Goal: Task Accomplishment & Management: Manage account settings

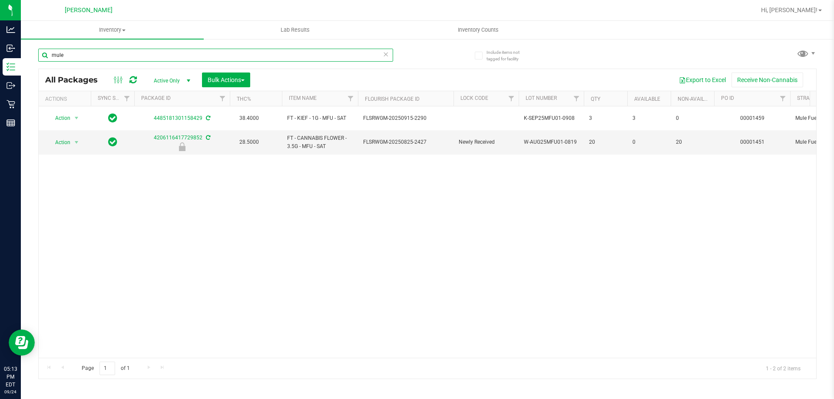
click at [82, 55] on input "mule" at bounding box center [215, 55] width 355 height 13
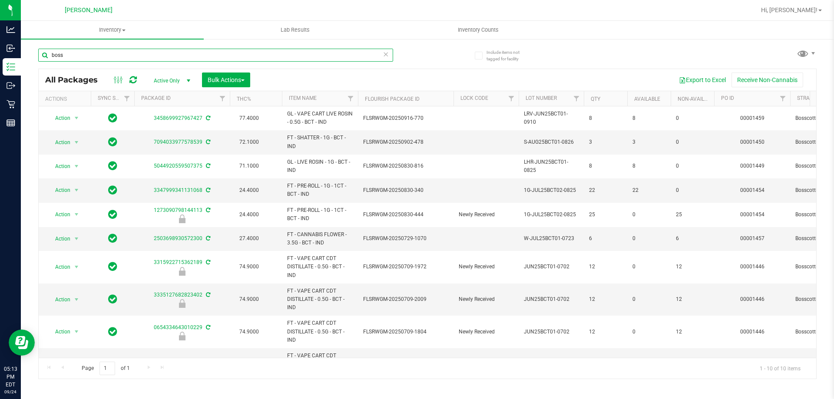
type input "boss"
click at [384, 54] on icon at bounding box center [386, 54] width 6 height 10
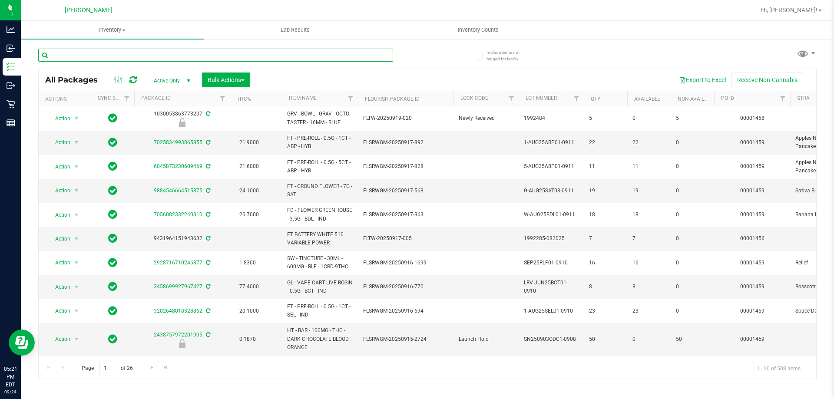
drag, startPoint x: 105, startPoint y: 55, endPoint x: 110, endPoint y: 28, distance: 27.3
click at [105, 51] on input "text" at bounding box center [215, 55] width 355 height 13
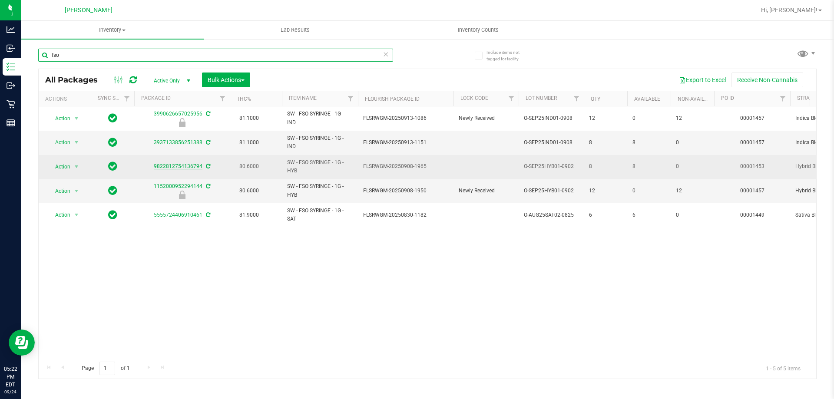
type input "fso"
click at [192, 166] on link "9822812754136794" at bounding box center [178, 166] width 49 height 6
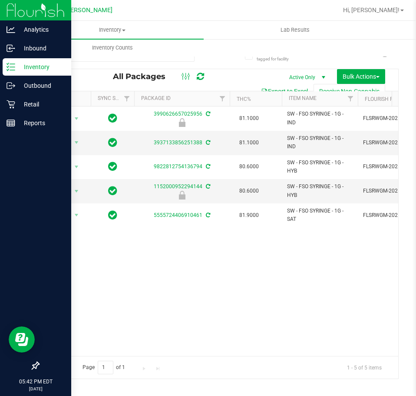
click at [26, 63] on p "Inventory" at bounding box center [41, 67] width 52 height 10
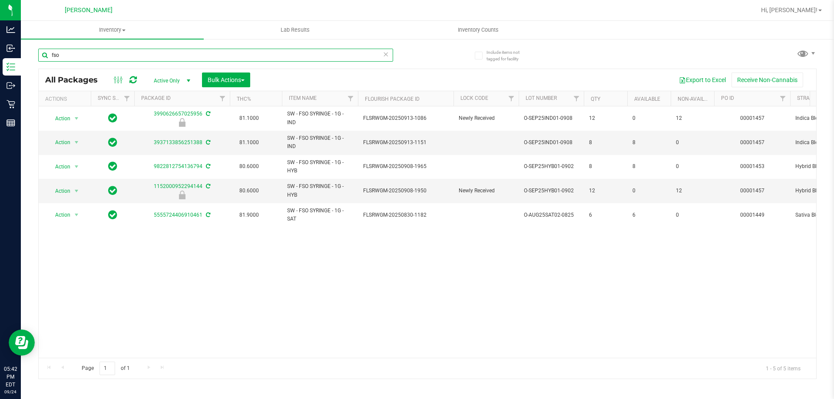
click at [81, 56] on input "fso" at bounding box center [215, 55] width 355 height 13
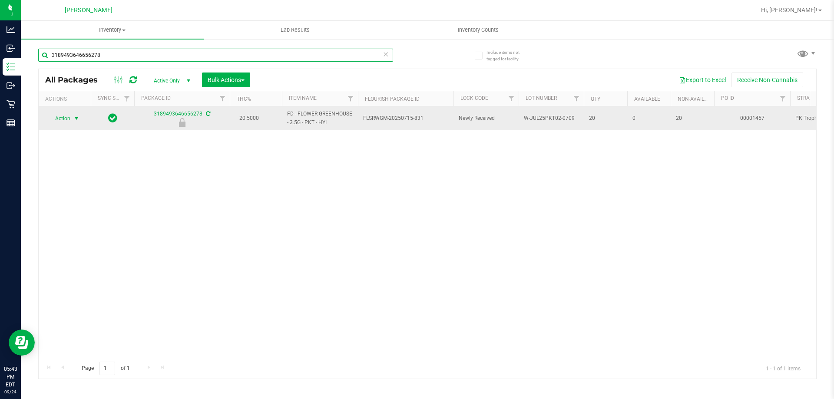
type input "3189493646656278"
click at [72, 121] on span "select" at bounding box center [76, 119] width 11 height 12
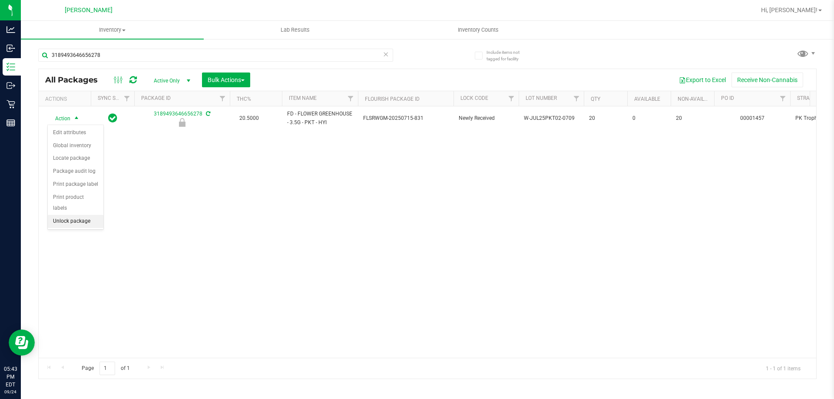
click at [68, 215] on li "Unlock package" at bounding box center [76, 221] width 56 height 13
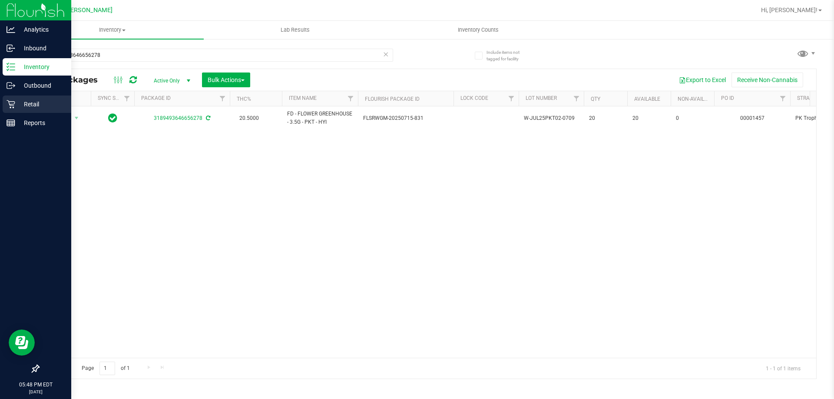
click at [27, 96] on div "Retail" at bounding box center [37, 104] width 69 height 17
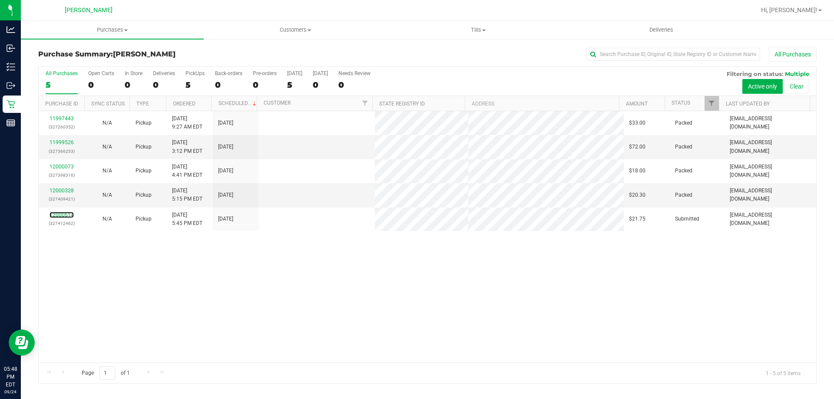
click at [65, 213] on link "12000614" at bounding box center [62, 215] width 24 height 6
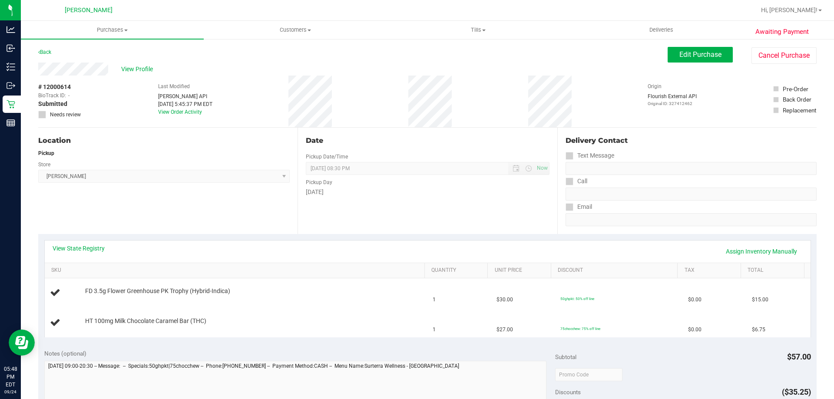
click at [221, 220] on div "Location Pickup Store [PERSON_NAME] Select Store [PERSON_NAME][GEOGRAPHIC_DATA]…" at bounding box center [167, 181] width 259 height 106
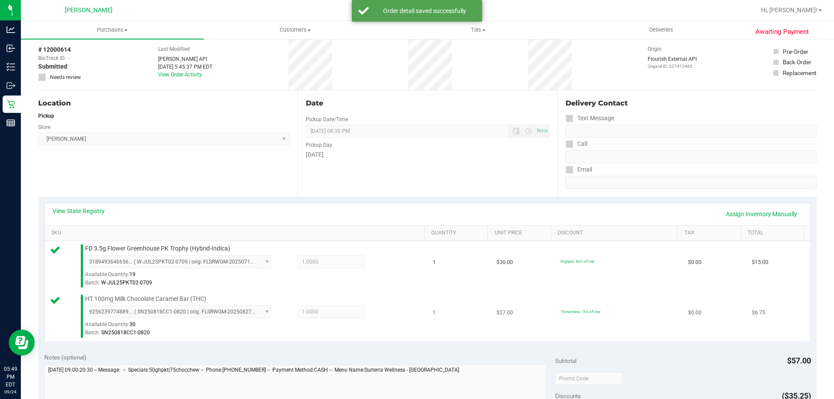
scroll to position [174, 0]
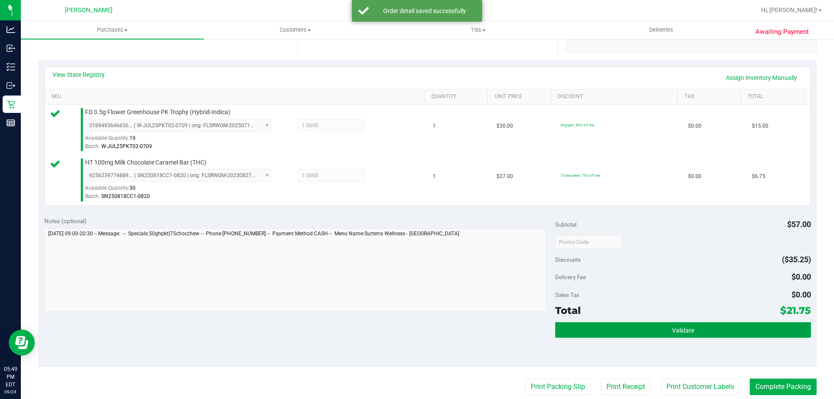
click at [685, 325] on button "Validate" at bounding box center [683, 330] width 256 height 16
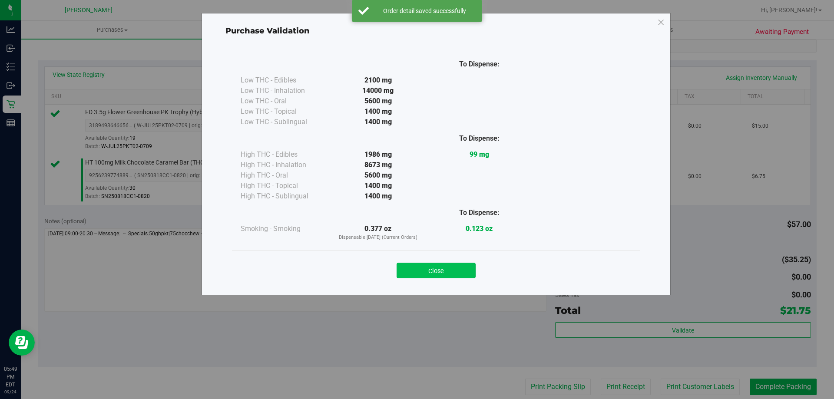
click at [451, 264] on button "Close" at bounding box center [436, 271] width 79 height 16
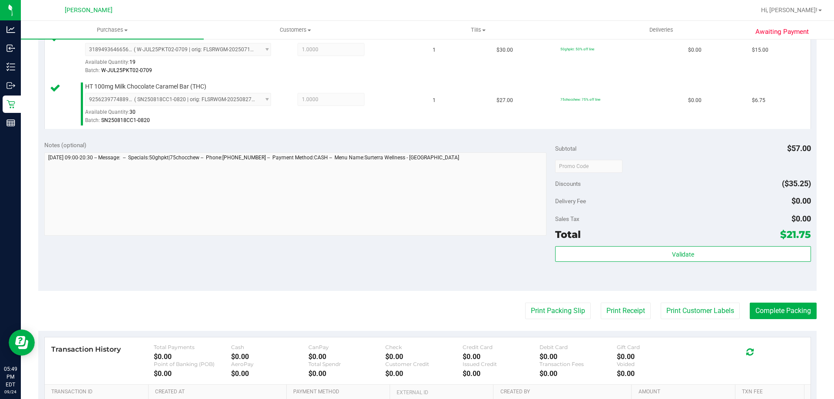
scroll to position [304, 0]
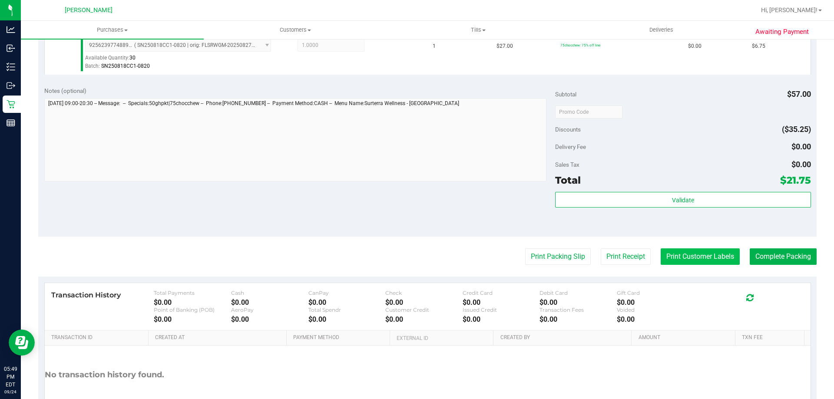
click at [679, 255] on button "Print Customer Labels" at bounding box center [700, 257] width 79 height 17
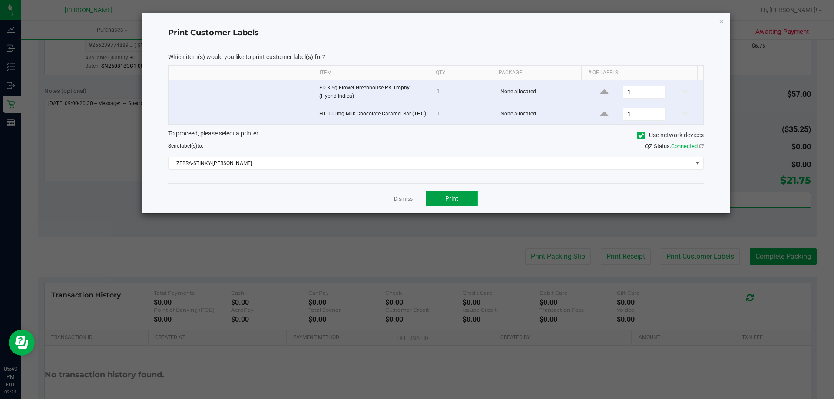
click at [454, 197] on span "Print" at bounding box center [451, 198] width 13 height 7
click at [400, 203] on link "Dismiss" at bounding box center [403, 199] width 19 height 7
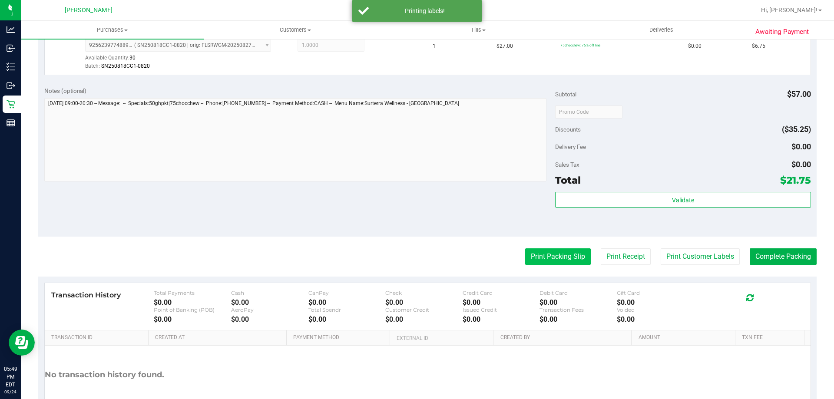
click at [534, 254] on button "Print Packing Slip" at bounding box center [558, 257] width 66 height 17
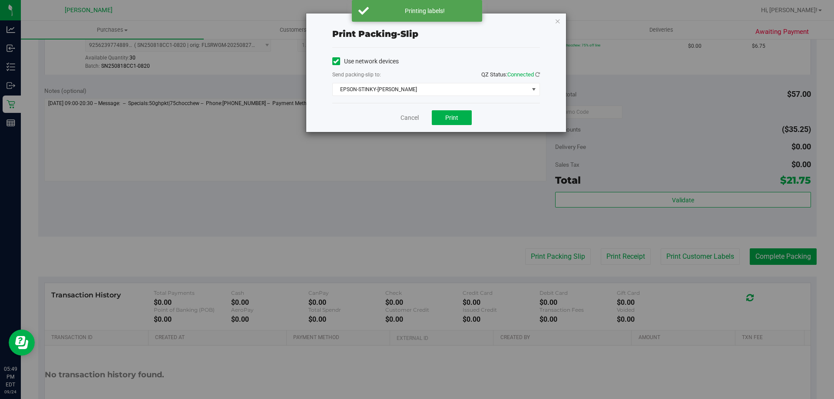
click at [429, 113] on div "Cancel Print" at bounding box center [436, 117] width 208 height 29
click at [435, 114] on button "Print" at bounding box center [452, 117] width 40 height 15
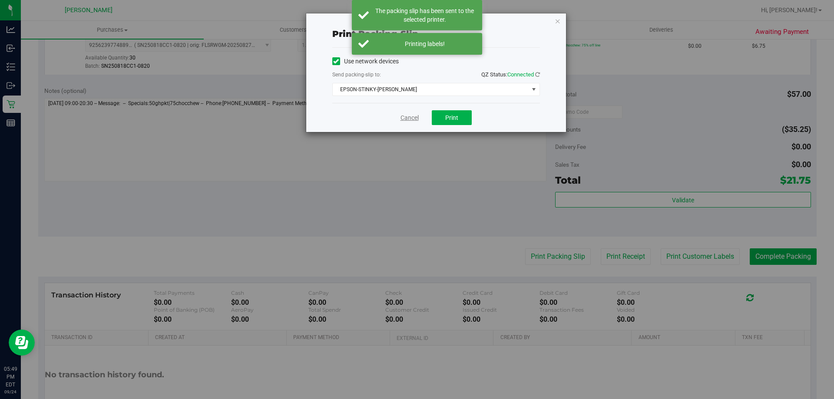
click at [404, 116] on link "Cancel" at bounding box center [410, 117] width 18 height 9
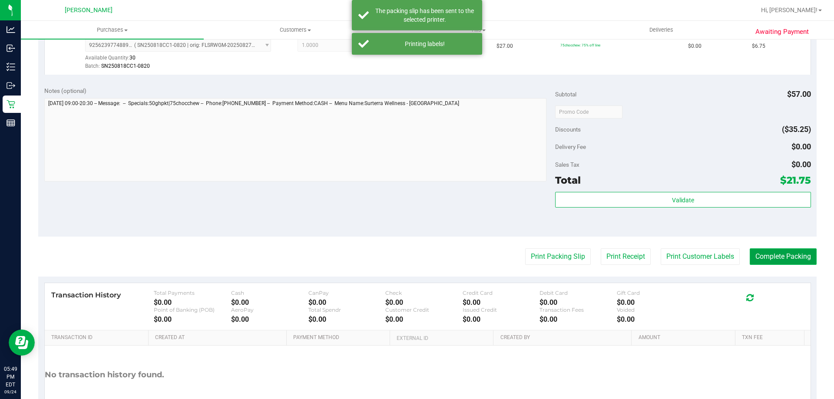
click at [769, 251] on button "Complete Packing" at bounding box center [783, 257] width 67 height 17
